Goal: Information Seeking & Learning: Learn about a topic

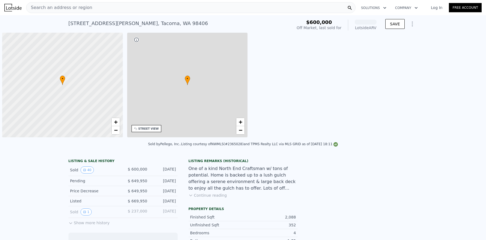
scroll to position [0, 2]
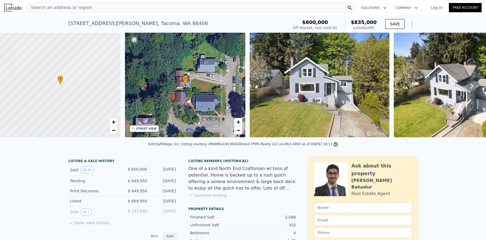
click at [158, 6] on div "Search an address or region" at bounding box center [190, 7] width 329 height 11
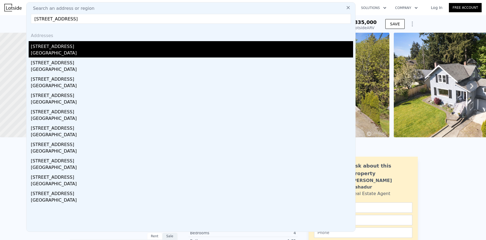
type input "[STREET_ADDRESS]"
click at [56, 52] on div "[GEOGRAPHIC_DATA]" at bounding box center [192, 54] width 322 height 8
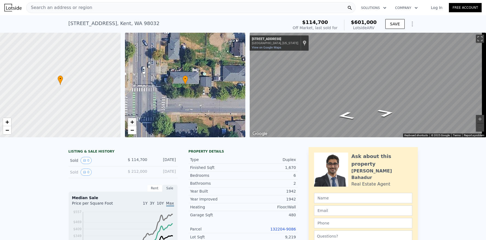
click at [132, 122] on span "+" at bounding box center [132, 122] width 4 height 7
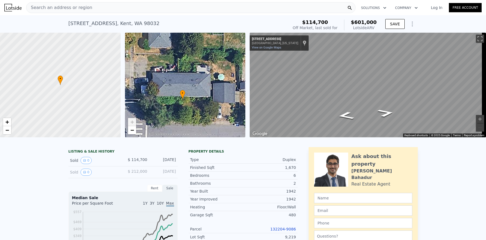
drag, startPoint x: 175, startPoint y: 85, endPoint x: 172, endPoint y: 99, distance: 14.7
click at [172, 99] on div "• + −" at bounding box center [185, 85] width 120 height 105
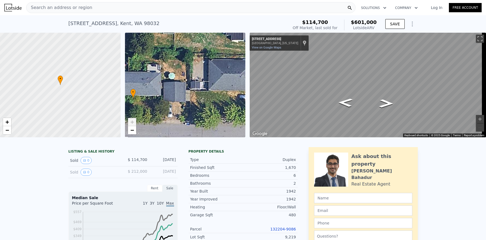
drag, startPoint x: 204, startPoint y: 83, endPoint x: 137, endPoint y: 80, distance: 67.1
click at [138, 82] on div "• + −" at bounding box center [185, 85] width 120 height 105
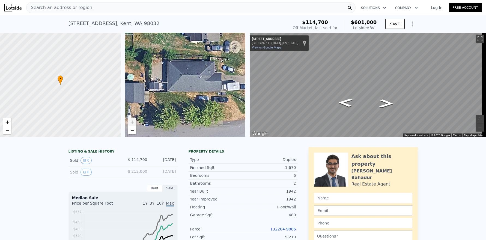
drag, startPoint x: 196, startPoint y: 84, endPoint x: 179, endPoint y: 85, distance: 17.5
click at [179, 85] on div "• + −" at bounding box center [185, 85] width 120 height 105
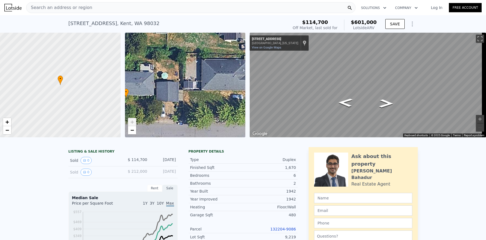
drag, startPoint x: 162, startPoint y: 87, endPoint x: 199, endPoint y: 85, distance: 37.1
click at [199, 85] on div "• + −" at bounding box center [185, 85] width 120 height 105
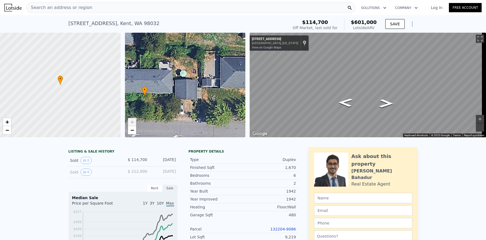
drag, startPoint x: 151, startPoint y: 94, endPoint x: 213, endPoint y: 88, distance: 62.6
click at [213, 89] on div "• + −" at bounding box center [185, 85] width 120 height 105
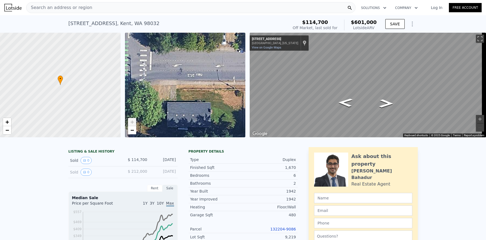
drag, startPoint x: 194, startPoint y: 91, endPoint x: 188, endPoint y: 24, distance: 67.3
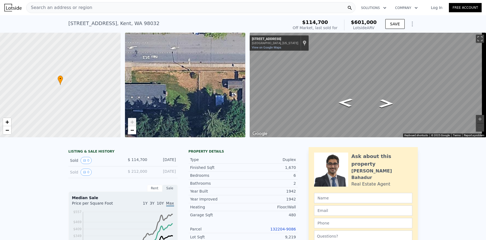
drag, startPoint x: 190, startPoint y: 76, endPoint x: 126, endPoint y: 63, distance: 64.9
click at [127, 63] on div "• + −" at bounding box center [185, 85] width 120 height 105
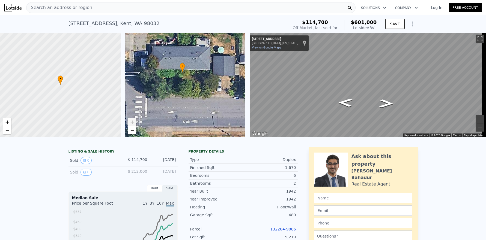
drag, startPoint x: 196, startPoint y: 71, endPoint x: 256, endPoint y: 131, distance: 84.6
click at [256, 131] on div "• + − • + − ← Move left → Move right ↑ Move up ↓ Move down + Zoom in - Zoom out…" at bounding box center [243, 85] width 486 height 105
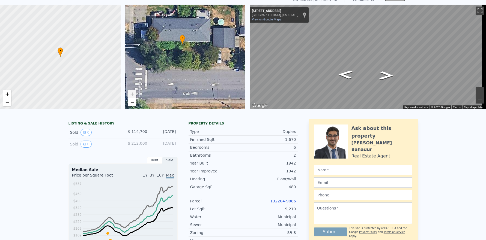
scroll to position [2, 0]
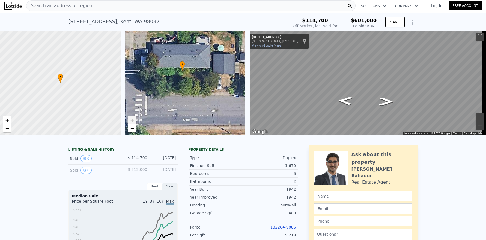
click at [257, 152] on div "Property details" at bounding box center [242, 149] width 109 height 4
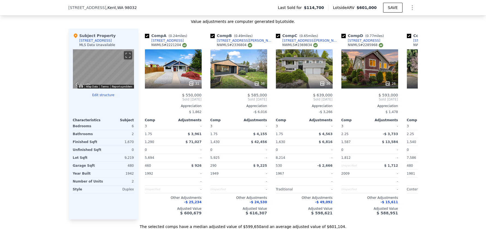
scroll to position [545, 0]
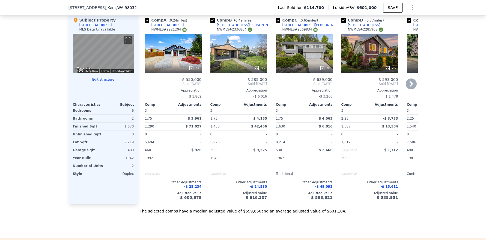
click at [171, 66] on div "31" at bounding box center [173, 53] width 57 height 39
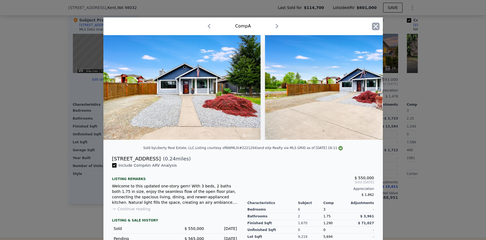
click at [373, 25] on icon "button" at bounding box center [375, 26] width 5 height 5
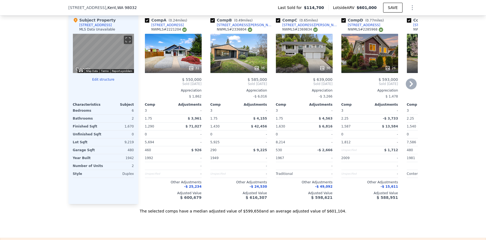
click at [227, 66] on div "36" at bounding box center [238, 53] width 57 height 39
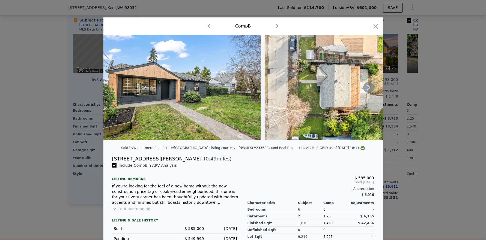
click at [369, 88] on icon at bounding box center [368, 87] width 11 height 11
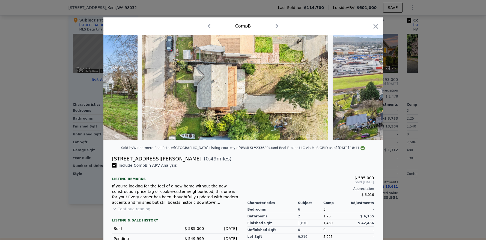
scroll to position [0, 131]
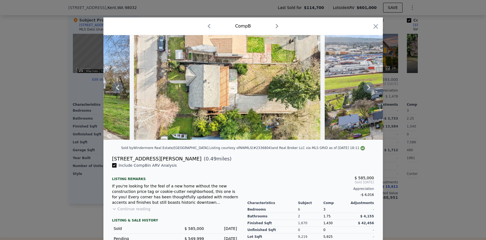
click at [369, 88] on icon at bounding box center [368, 87] width 11 height 11
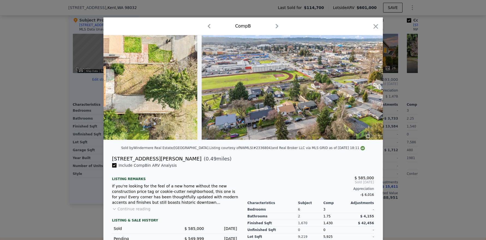
scroll to position [0, 262]
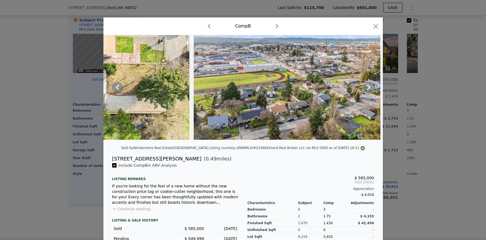
click at [369, 88] on icon at bounding box center [368, 87] width 11 height 11
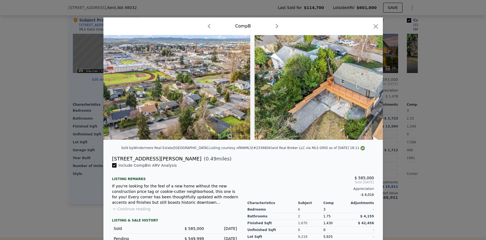
scroll to position [0, 393]
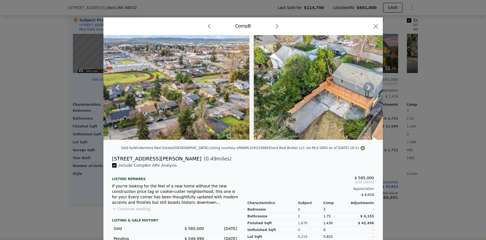
click at [369, 88] on icon at bounding box center [368, 87] width 11 height 11
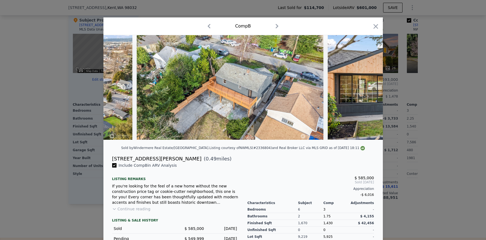
scroll to position [0, 523]
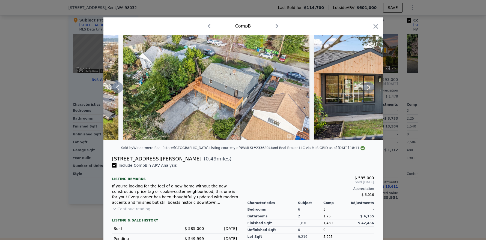
click at [369, 88] on icon at bounding box center [368, 87] width 11 height 11
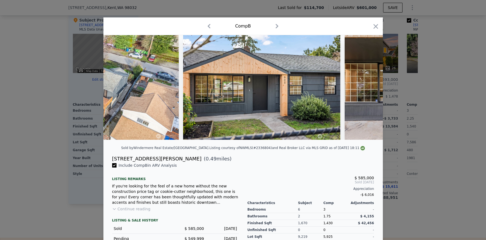
scroll to position [0, 654]
click at [369, 88] on div at bounding box center [242, 87] width 279 height 105
click at [369, 88] on icon at bounding box center [368, 87] width 11 height 11
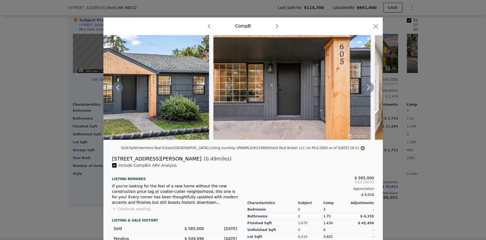
click at [365, 89] on icon at bounding box center [368, 87] width 11 height 11
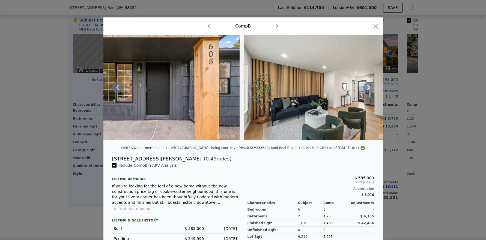
click at [365, 89] on icon at bounding box center [368, 87] width 11 height 11
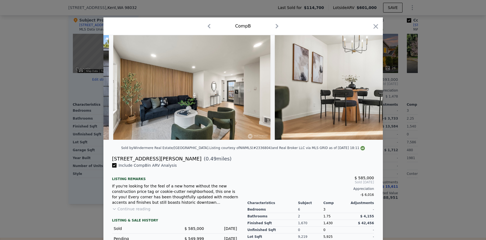
scroll to position [0, 1047]
click at [365, 89] on div at bounding box center [242, 87] width 279 height 105
click at [364, 89] on icon at bounding box center [368, 87] width 11 height 11
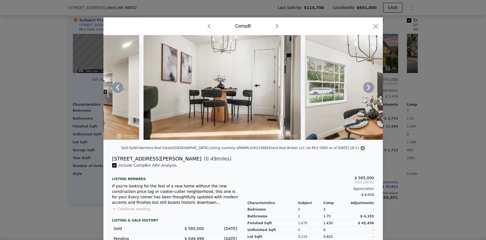
click at [364, 89] on icon at bounding box center [368, 87] width 11 height 11
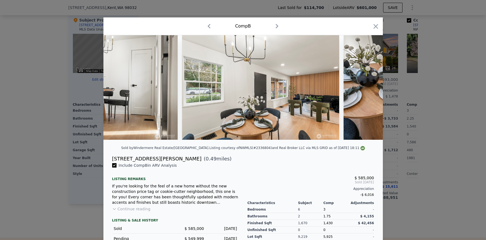
scroll to position [0, 1309]
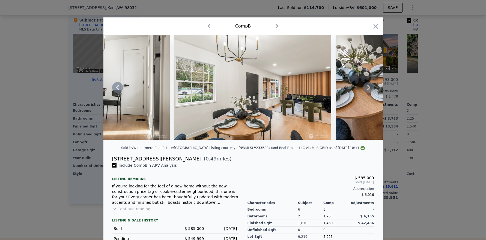
click at [364, 89] on icon at bounding box center [368, 87] width 11 height 11
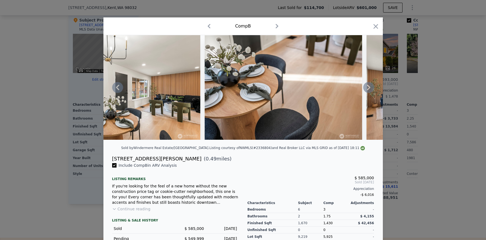
click at [364, 89] on icon at bounding box center [368, 87] width 11 height 11
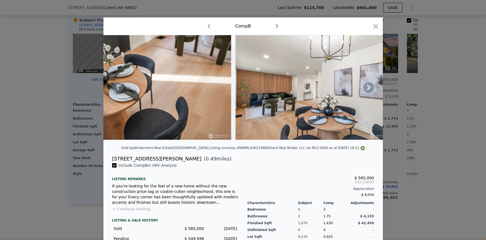
click at [364, 89] on icon at bounding box center [368, 87] width 11 height 11
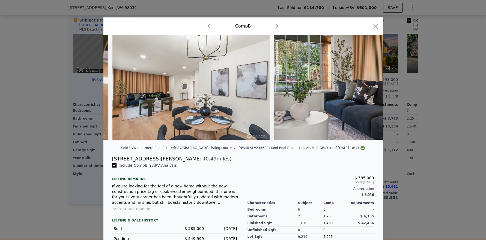
scroll to position [0, 1701]
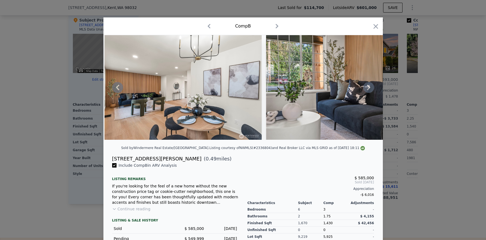
click at [364, 89] on icon at bounding box center [368, 87] width 11 height 11
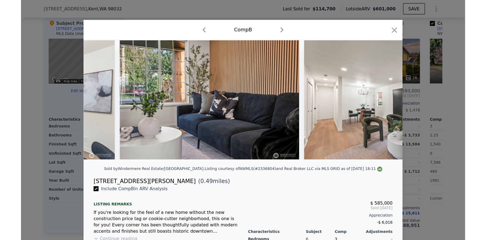
scroll to position [0, 1832]
